Goal: Task Accomplishment & Management: Complete application form

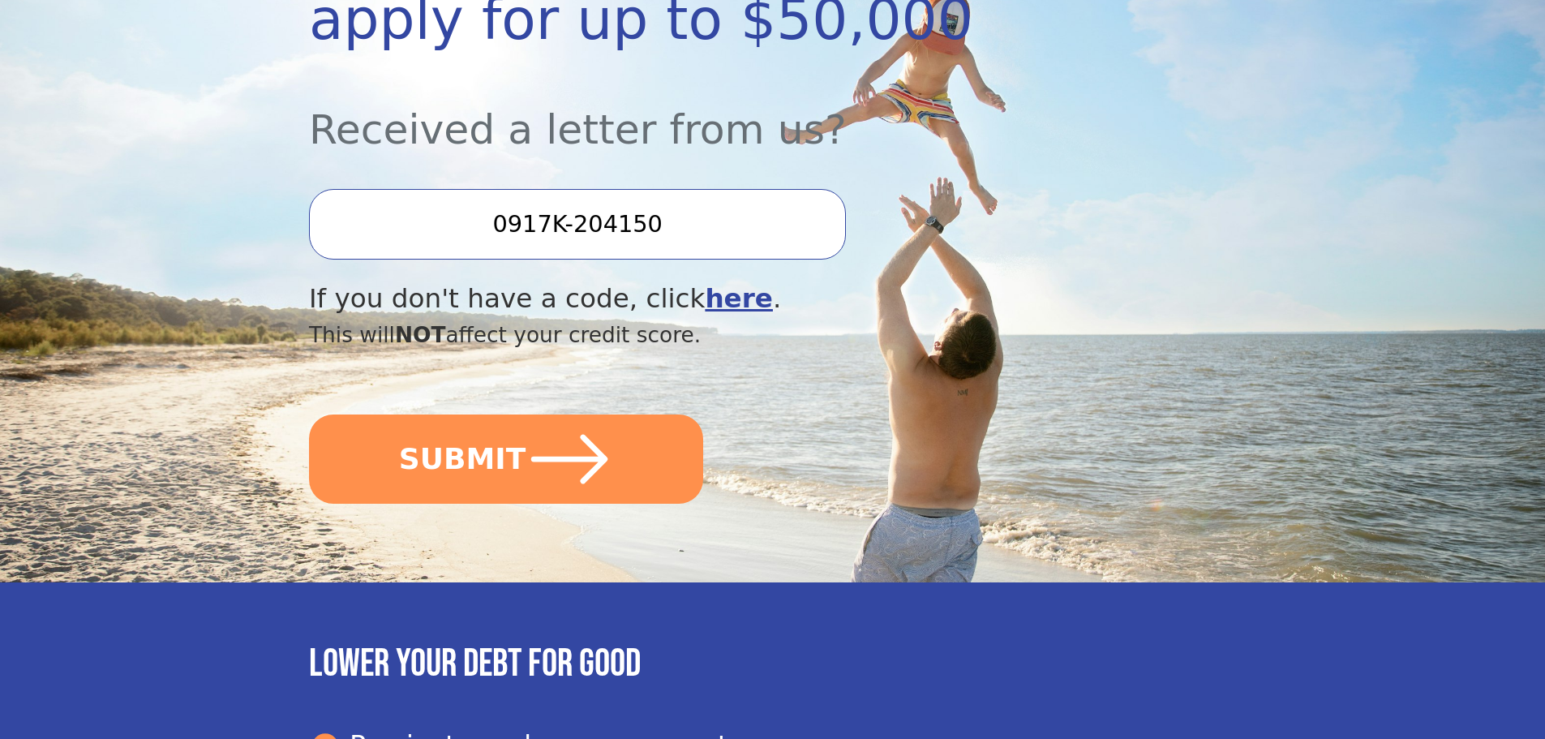
scroll to position [406, 0]
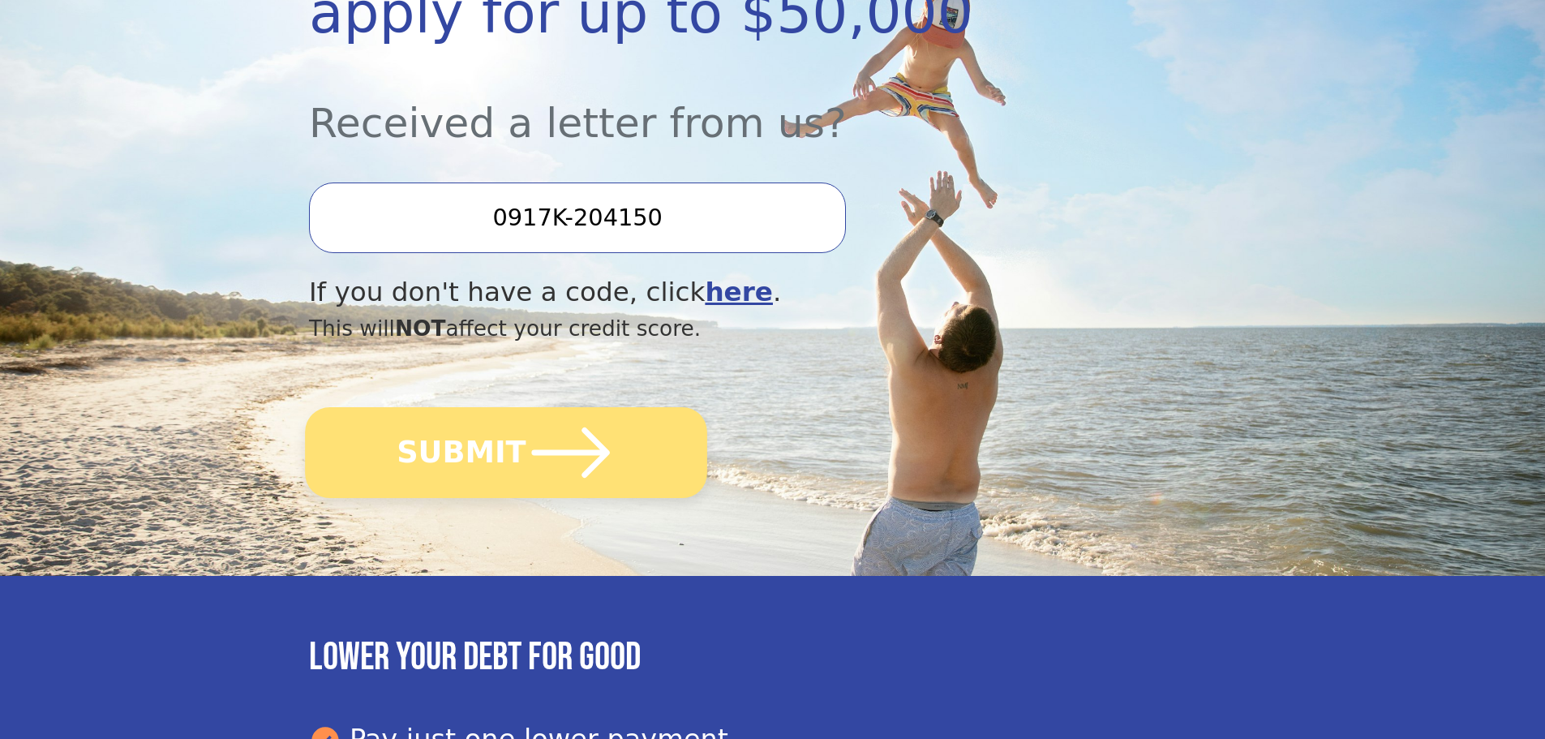
click at [498, 452] on button "SUBMIT" at bounding box center [506, 452] width 402 height 91
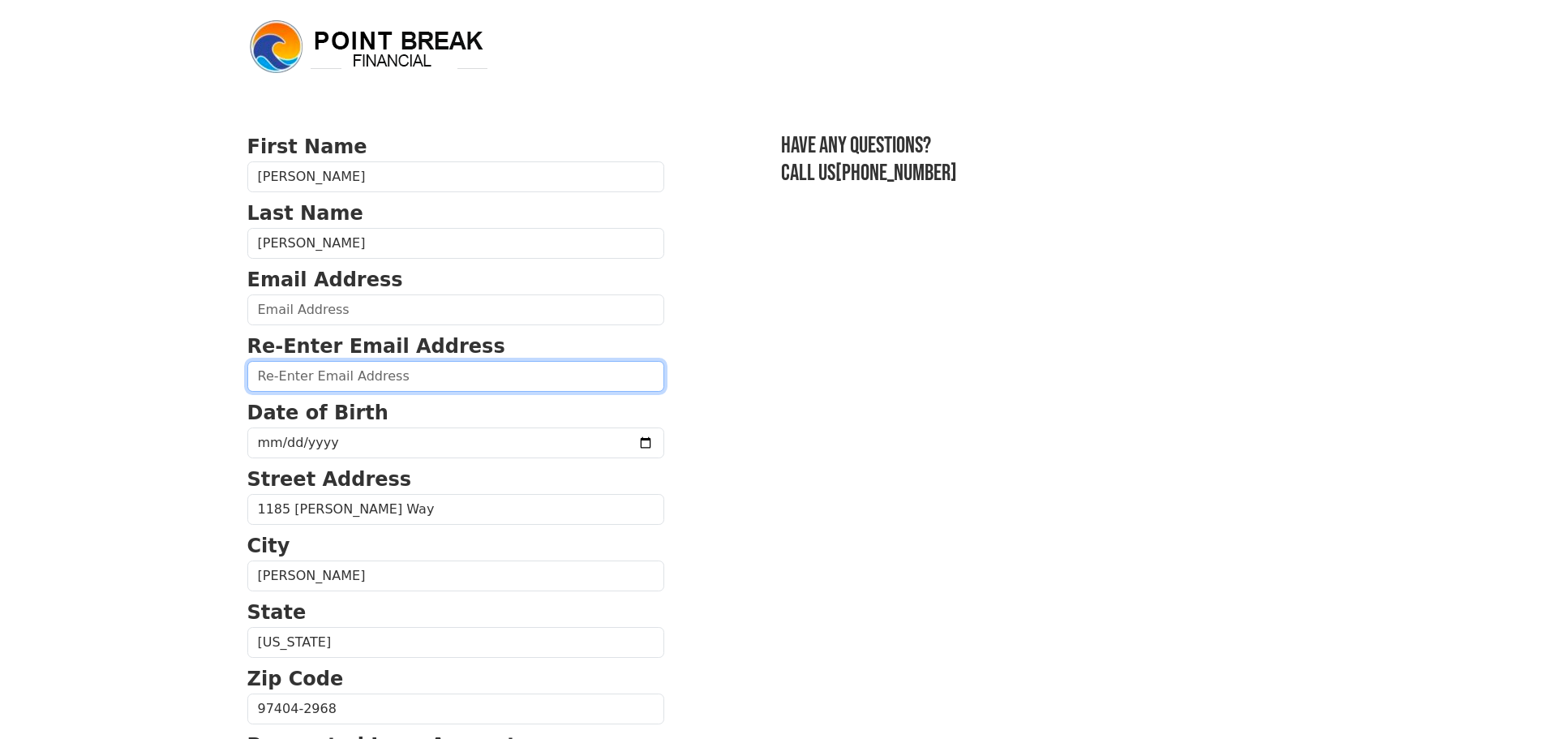
click at [280, 383] on input "email" at bounding box center [455, 376] width 417 height 31
type input "jolenepowell4@yahoo.com"
type input "(541) 951-3472"
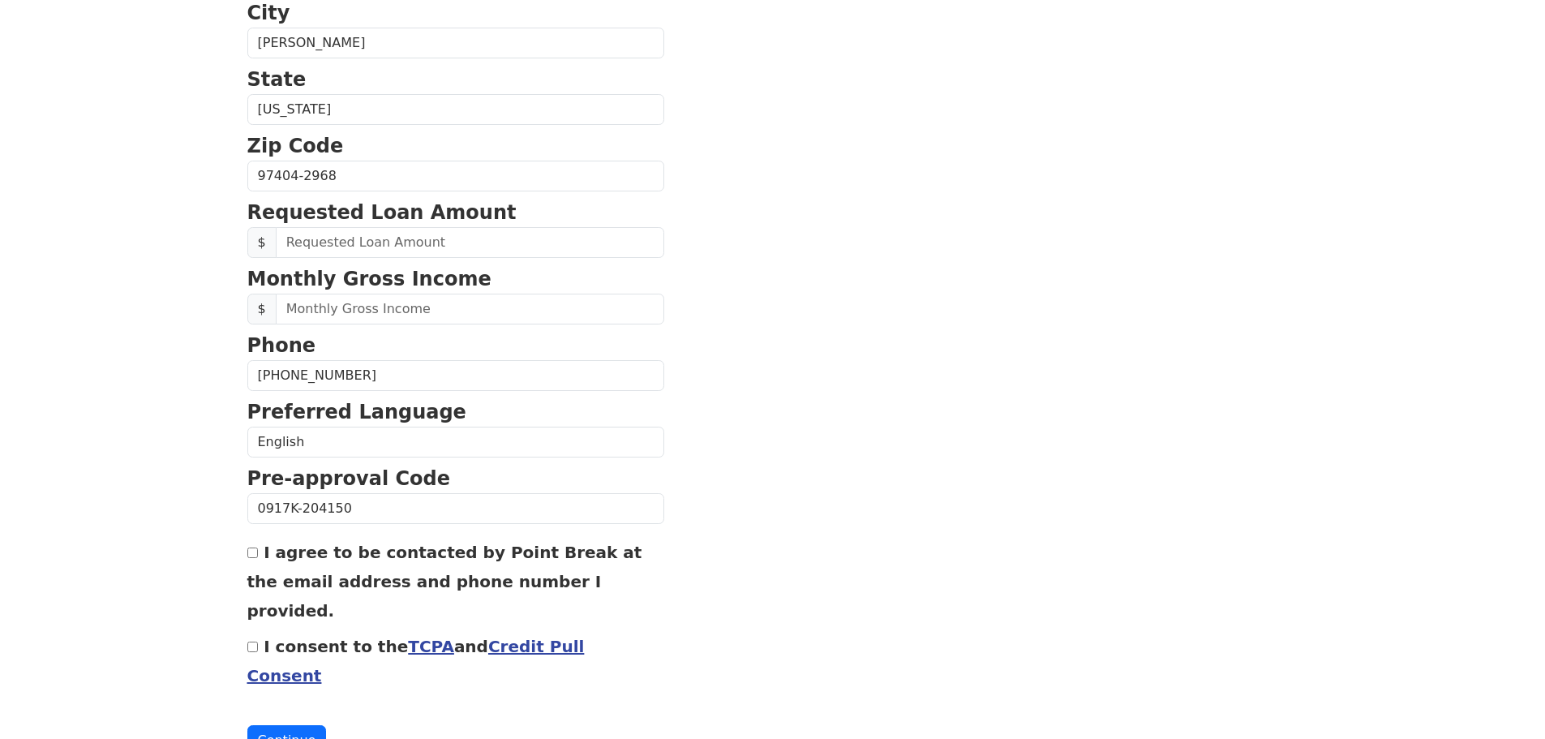
scroll to position [539, 0]
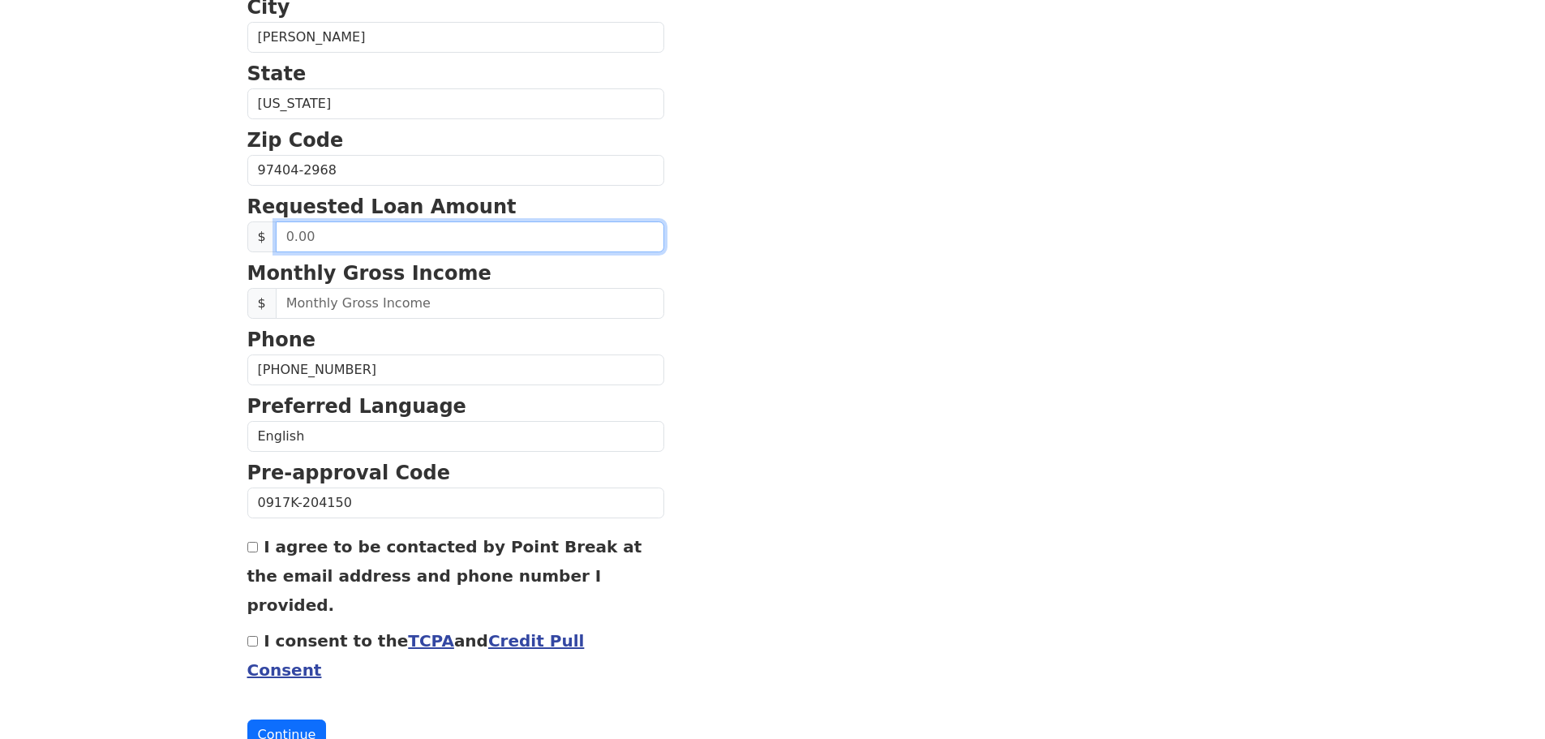
click at [359, 245] on input "text" at bounding box center [470, 236] width 389 height 31
type input "50,000.00"
click at [251, 545] on input "I agree to be contacted by Point Break at the email address and phone number I …" at bounding box center [252, 547] width 11 height 11
checkbox input "true"
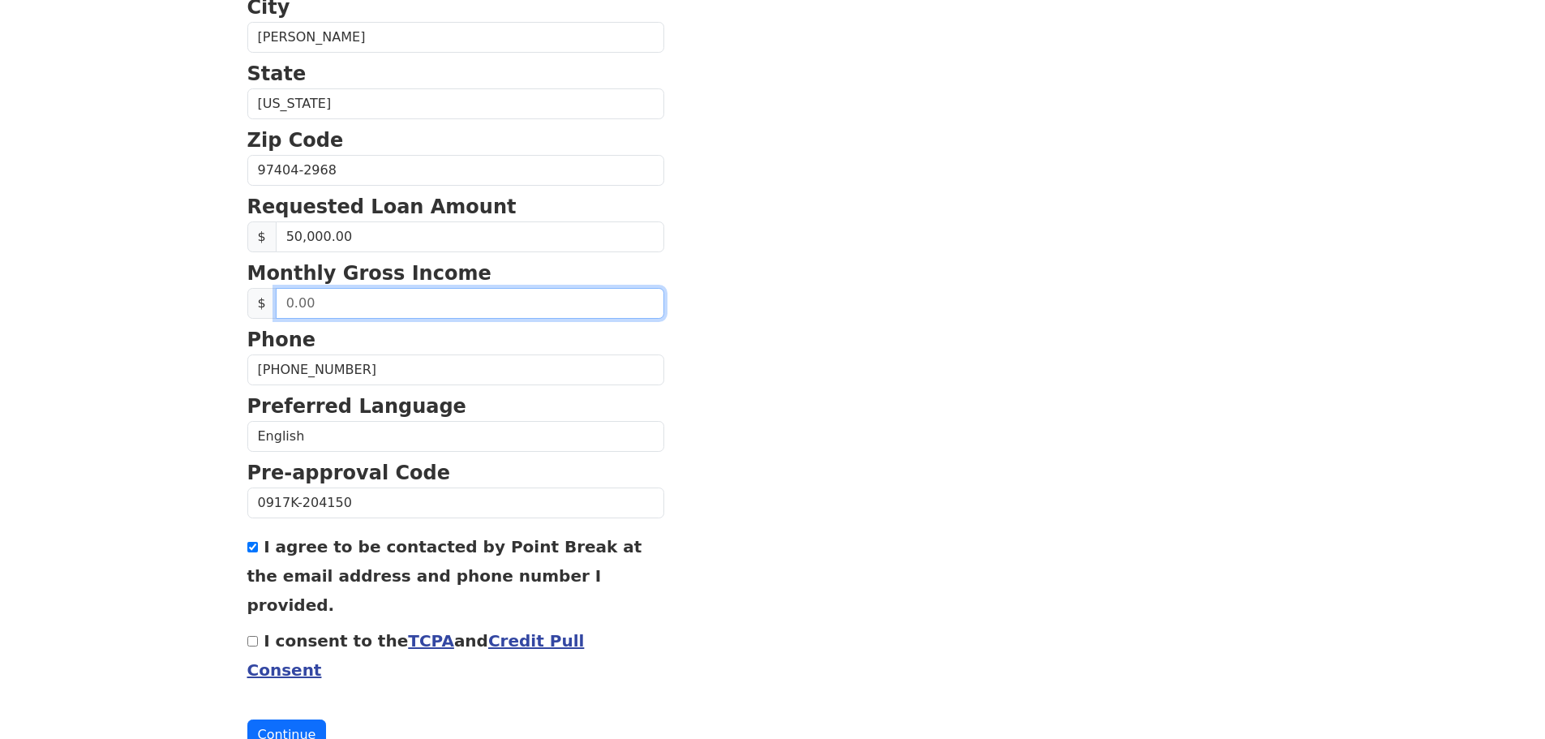
click at [376, 311] on input "text" at bounding box center [470, 303] width 389 height 31
drag, startPoint x: 312, startPoint y: 300, endPoint x: 268, endPoint y: 299, distance: 43.8
click at [265, 306] on div "$" at bounding box center [455, 303] width 417 height 31
type input "34,416.66"
click at [254, 636] on input "I consent to the TCPA and Credit Pull Consent" at bounding box center [252, 641] width 11 height 11
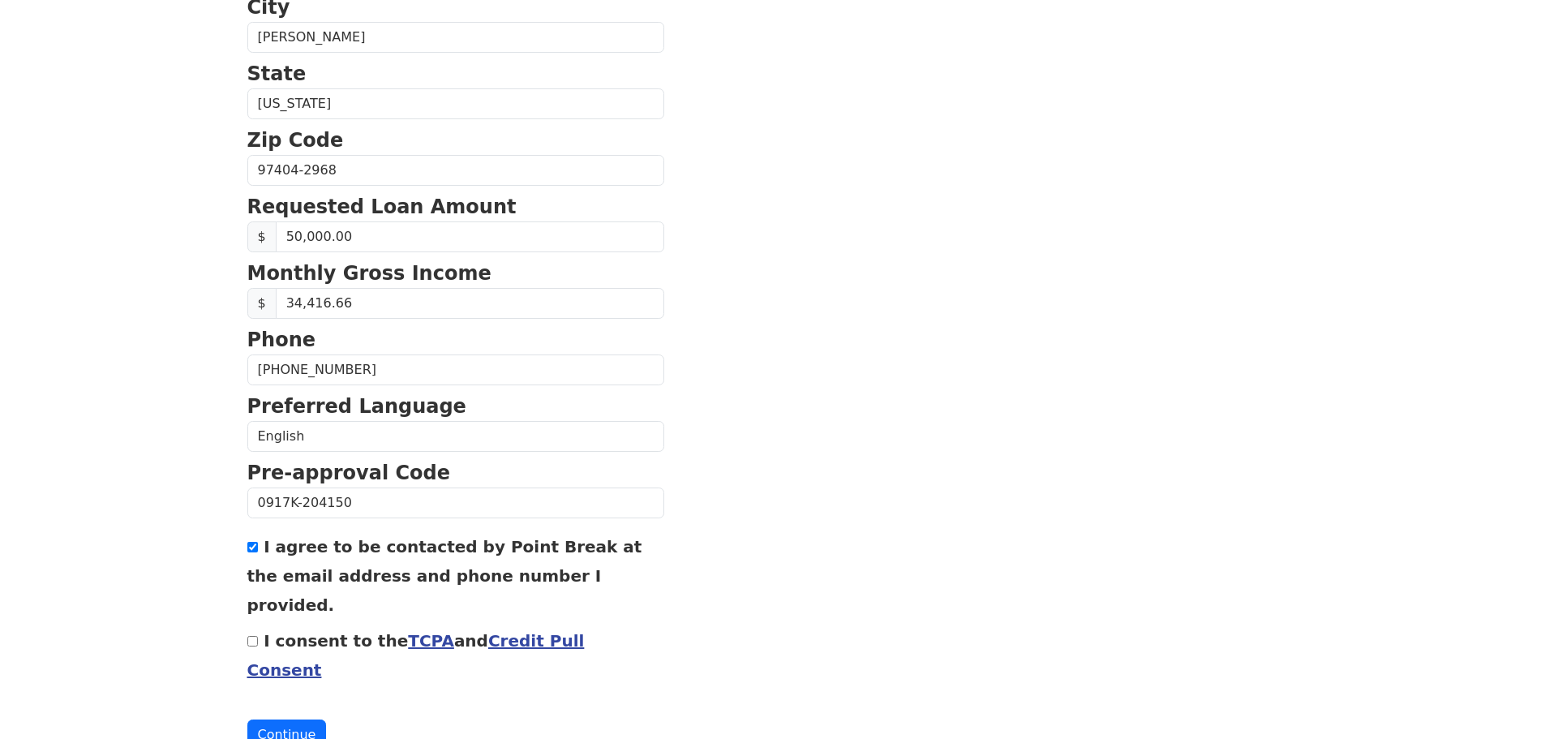
checkbox input "true"
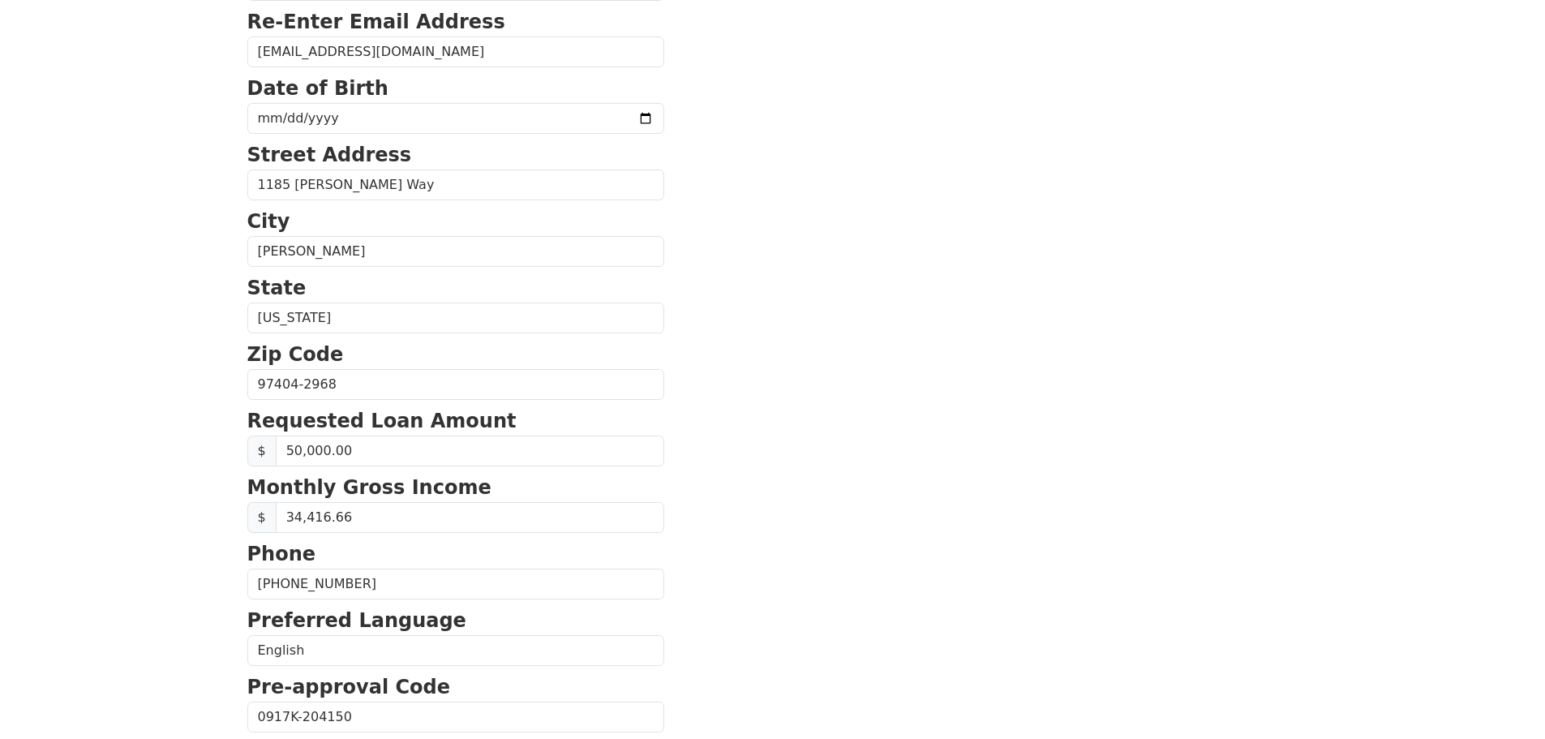
scroll to position [552, 0]
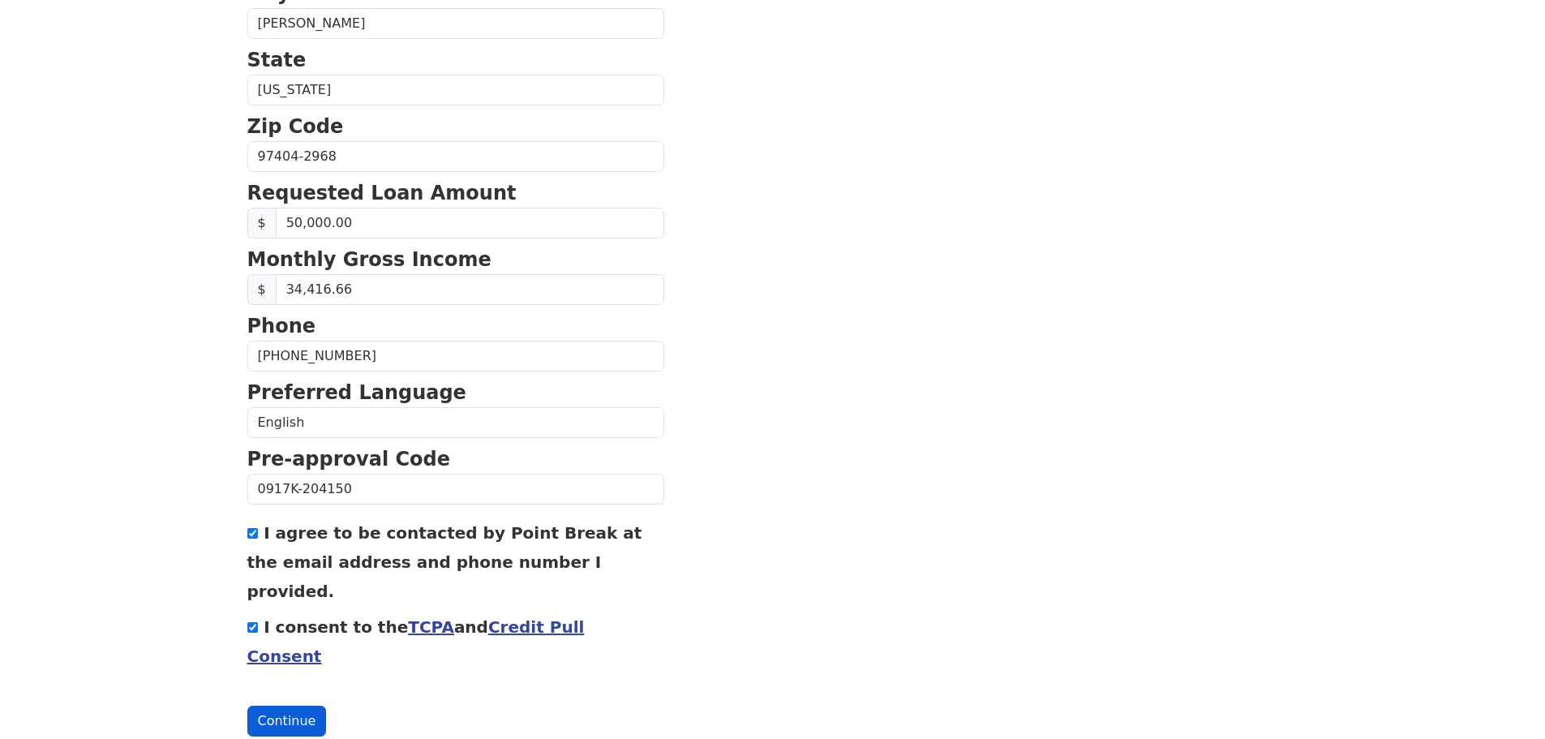
click at [286, 706] on button "Continue" at bounding box center [286, 721] width 79 height 31
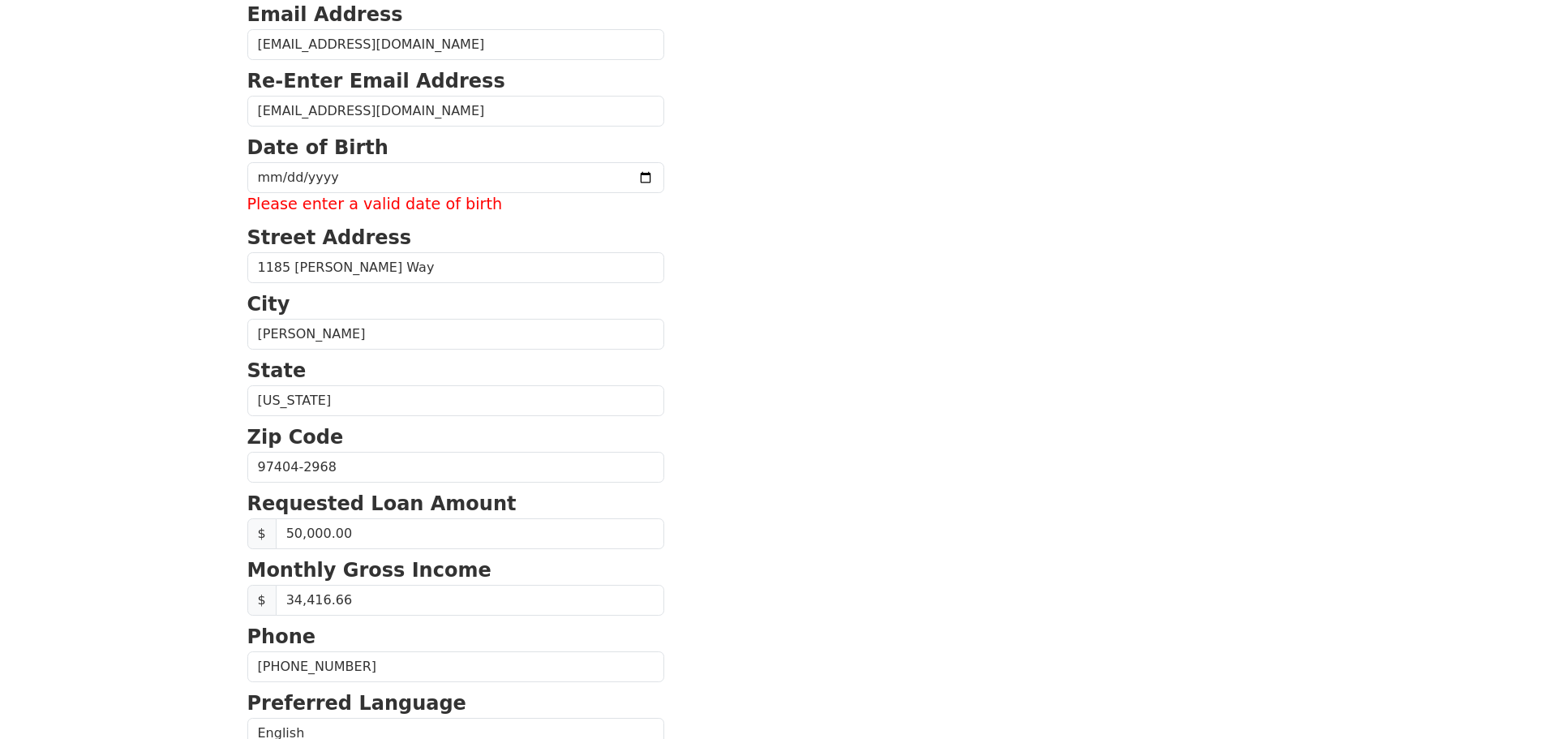
scroll to position [251, 0]
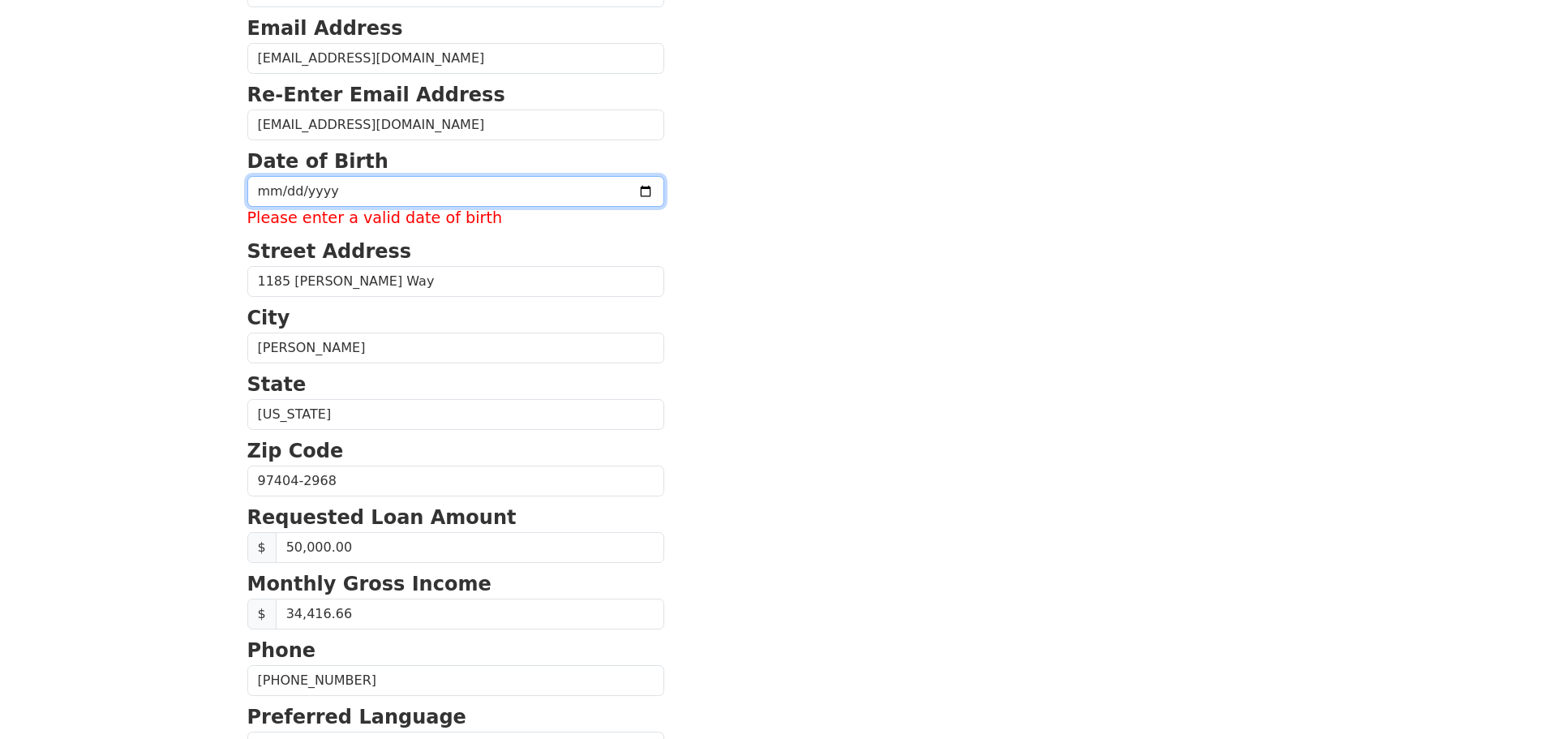
click at [280, 185] on input "date" at bounding box center [455, 191] width 417 height 31
type input "1979-09-19"
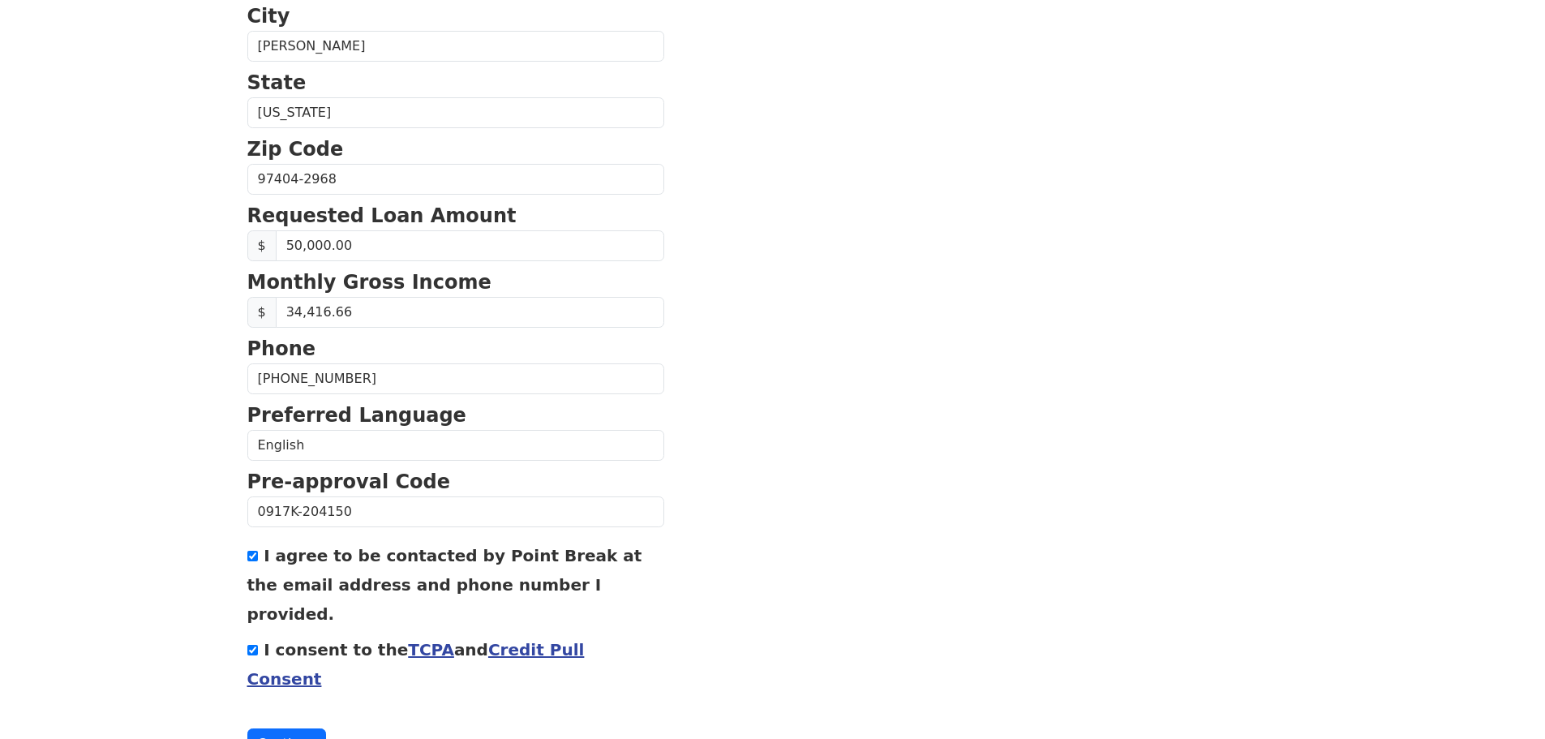
scroll to position [552, 0]
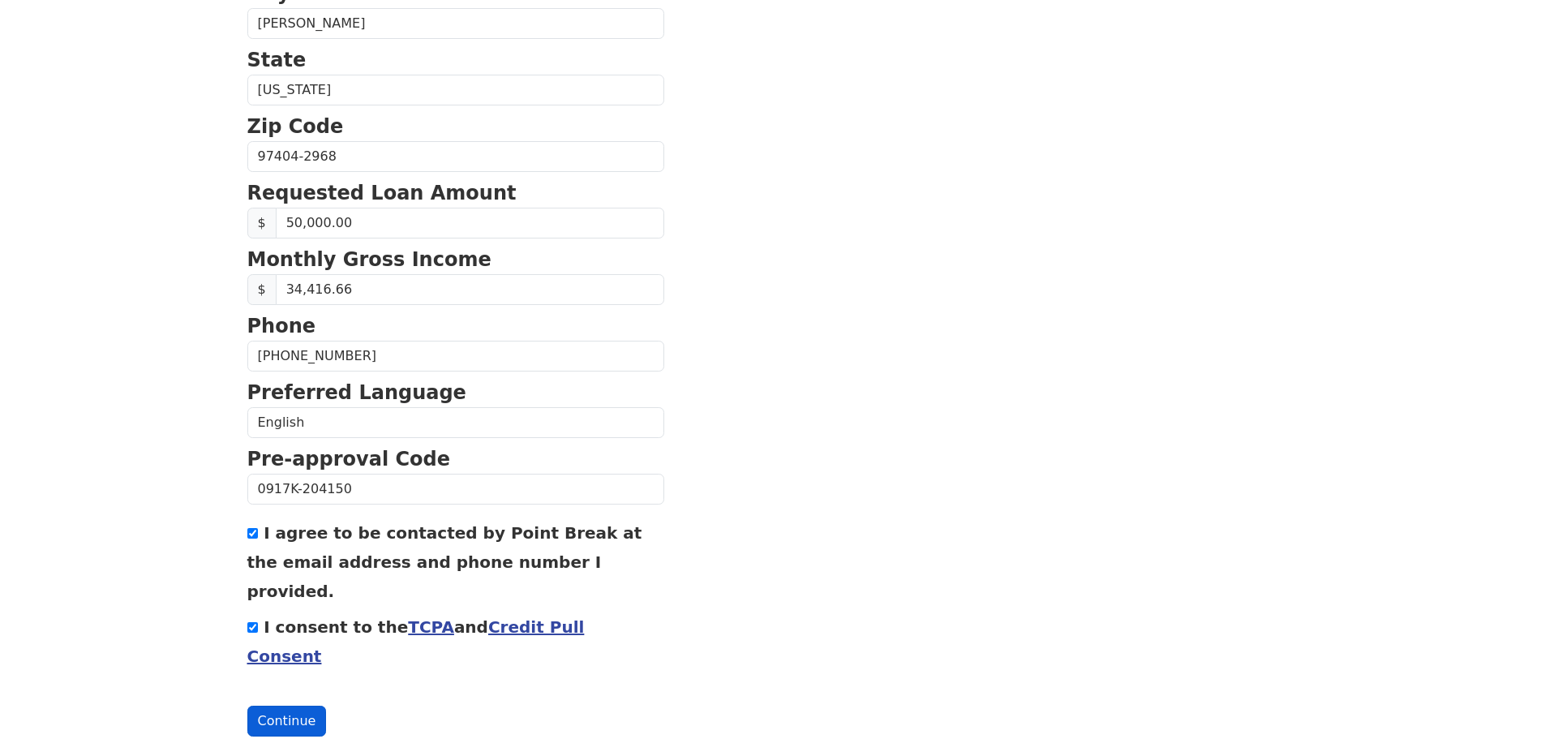
click at [281, 706] on button "Continue" at bounding box center [286, 721] width 79 height 31
